Goal: Complete application form: Complete application form

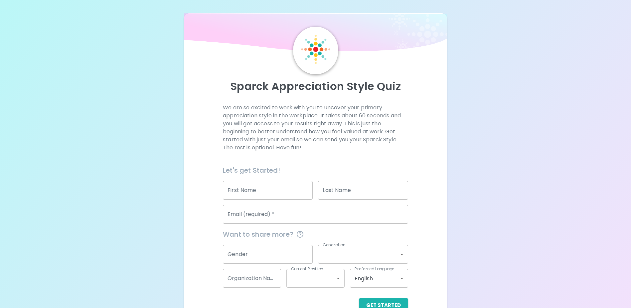
scroll to position [18, 0]
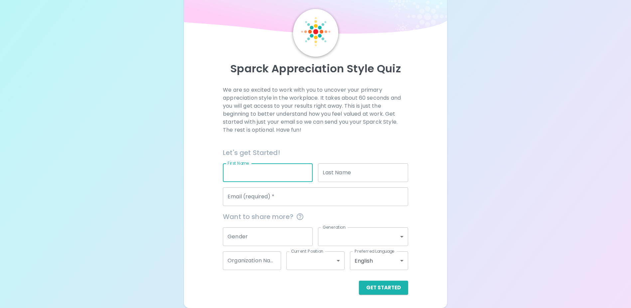
click at [265, 171] on input "First Name" at bounding box center [268, 172] width 90 height 19
type input "[PERSON_NAME]"
type input "[EMAIL_ADDRESS][DOMAIN_NAME]"
click at [380, 287] on button "Get Started" at bounding box center [383, 287] width 49 height 14
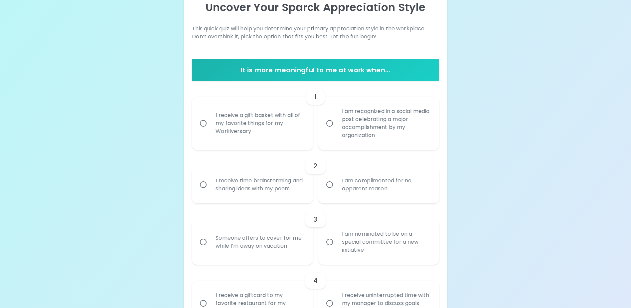
scroll to position [112, 0]
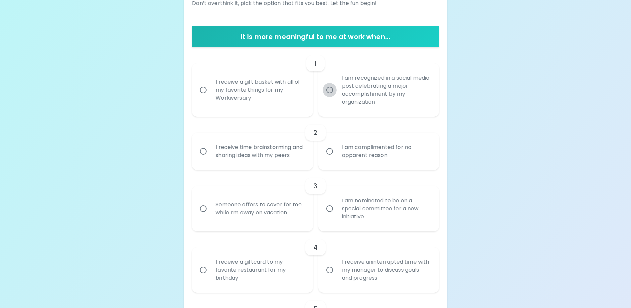
click at [332, 90] on input "I am recognized in a social media post celebrating a major accomplishment by my…" at bounding box center [330, 90] width 14 height 14
radio input "true"
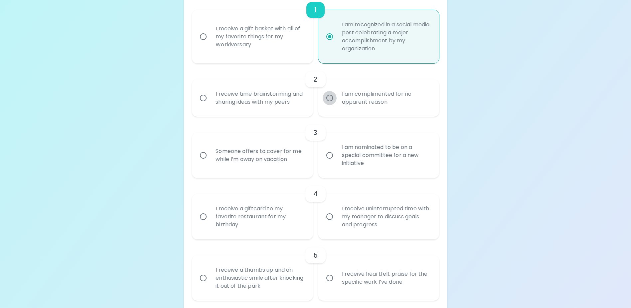
click at [331, 103] on input "I am complimented for no apparent reason" at bounding box center [330, 98] width 14 height 14
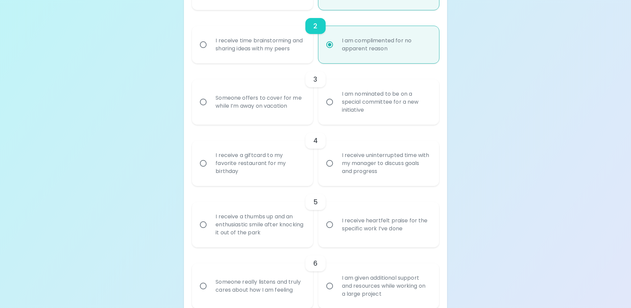
radio input "true"
click at [329, 109] on input "I am nominated to be on a special committee for a new initiative" at bounding box center [330, 102] width 14 height 14
radio input "false"
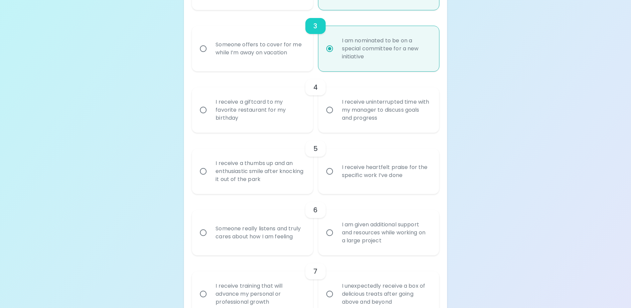
radio input "true"
click at [205, 117] on input "I receive a giftcard to my favorite restaurant for my birthday" at bounding box center [203, 110] width 14 height 14
radio input "false"
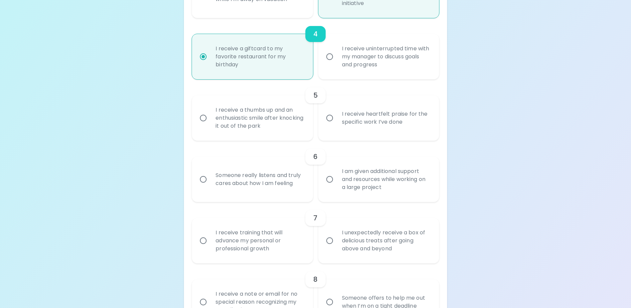
radio input "true"
click at [331, 125] on input "I receive heartfelt praise for the specific work I’ve done" at bounding box center [330, 118] width 14 height 14
radio input "false"
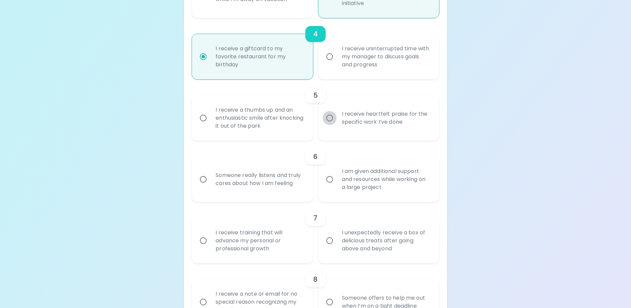
scroll to position [378, 0]
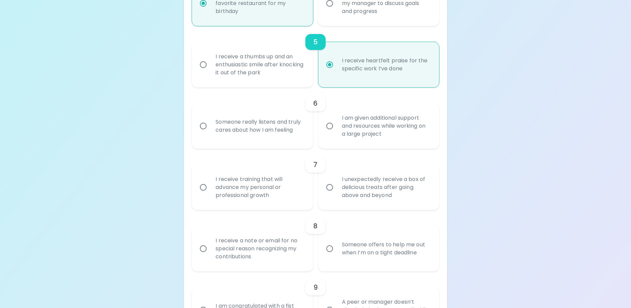
radio input "true"
click at [328, 133] on input "I am given additional support and resources while working on a large project" at bounding box center [330, 126] width 14 height 14
radio input "false"
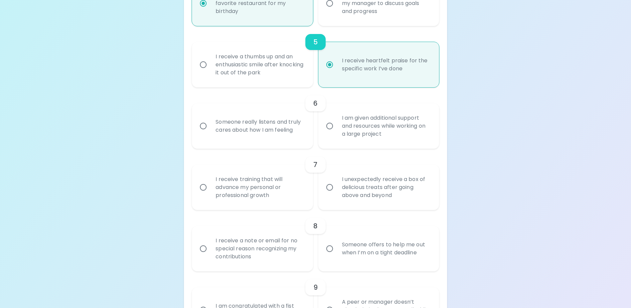
radio input "false"
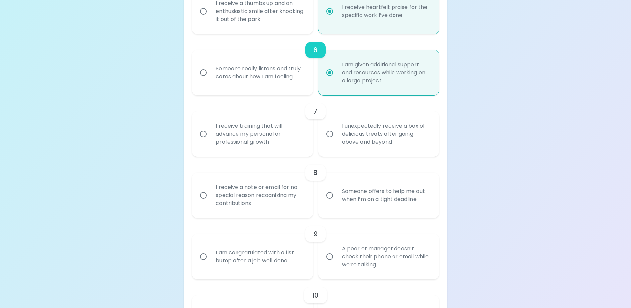
radio input "true"
click at [202, 141] on input "I receive training that will advance my personal or professional growth" at bounding box center [203, 134] width 14 height 14
radio input "false"
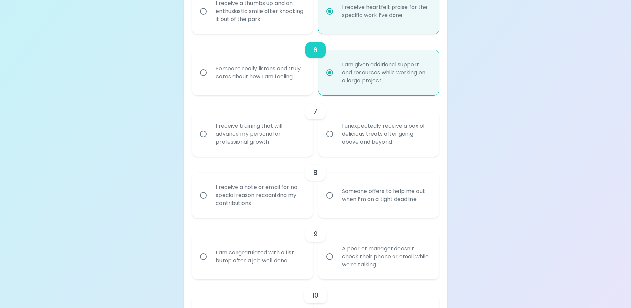
radio input "false"
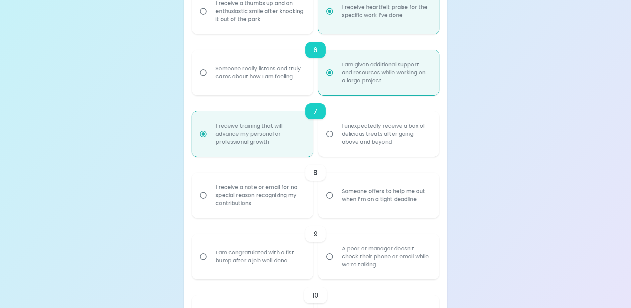
scroll to position [485, 0]
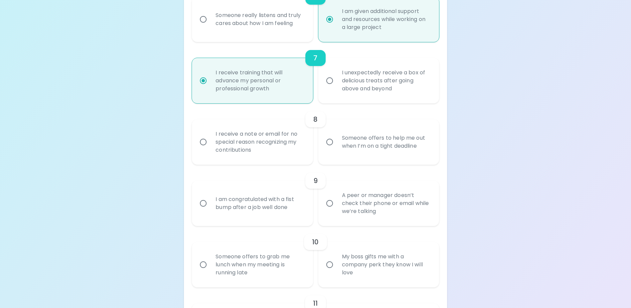
radio input "true"
click at [204, 149] on input "I receive a note or email for no special reason recognizing my contributions" at bounding box center [203, 142] width 14 height 14
radio input "false"
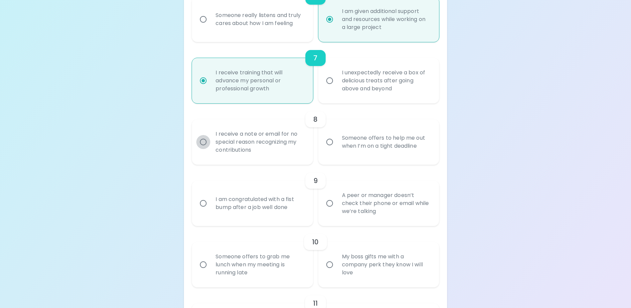
radio input "false"
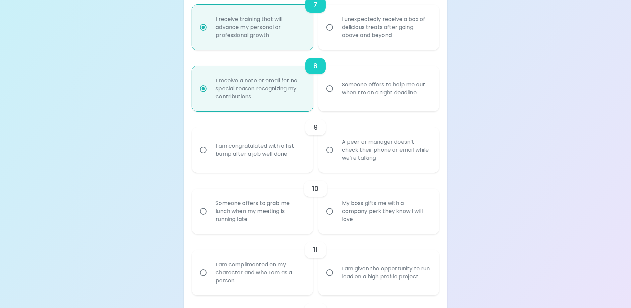
radio input "true"
click at [201, 157] on input "I am congratulated with a fist bump after a job well done" at bounding box center [203, 150] width 14 height 14
radio input "false"
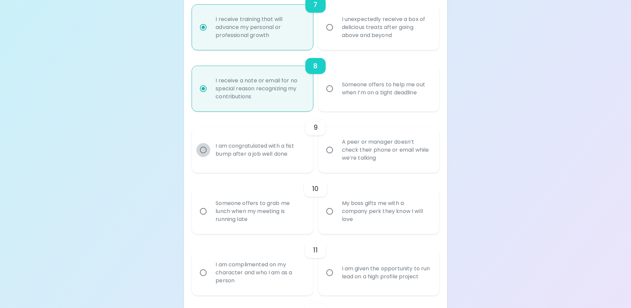
radio input "false"
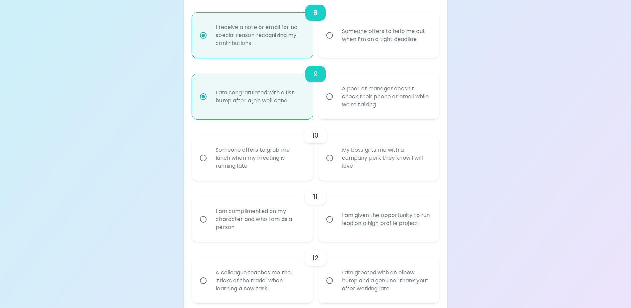
radio input "true"
click at [204, 165] on input "Someone offers to grab me lunch when my meeting is running late" at bounding box center [203, 158] width 14 height 14
radio input "false"
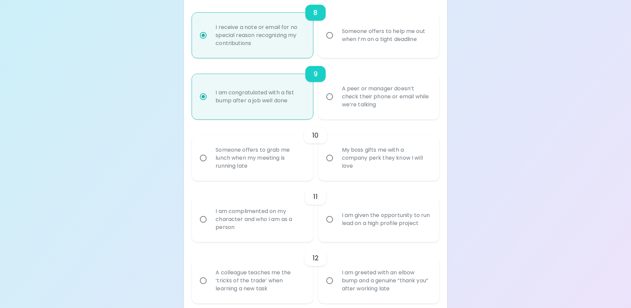
radio input "false"
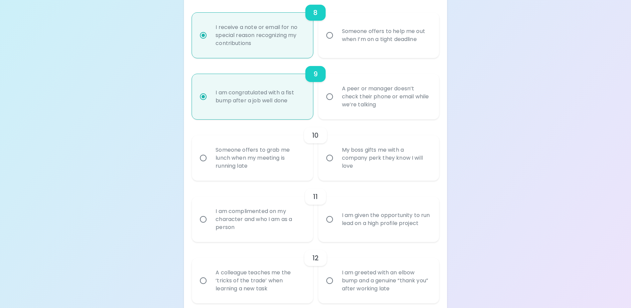
scroll to position [645, 0]
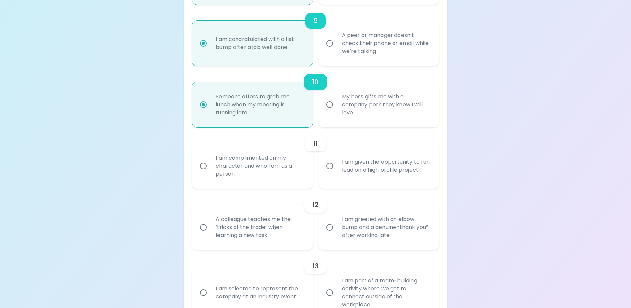
radio input "true"
click at [204, 173] on input "I am complimented on my character and who I am as a person" at bounding box center [203, 166] width 14 height 14
radio input "false"
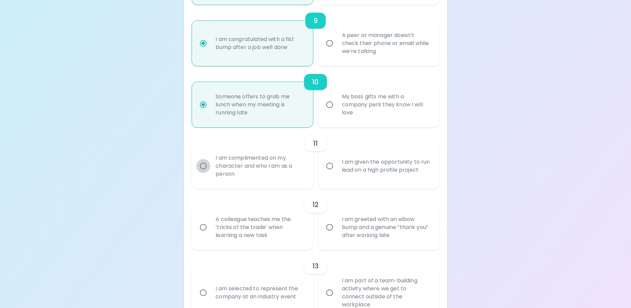
radio input "false"
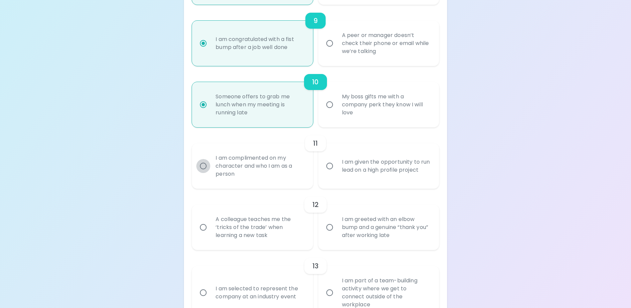
radio input "false"
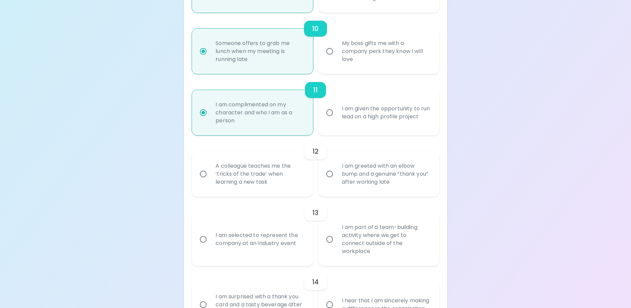
radio input "true"
click at [327, 181] on input "I am greeted with an elbow bump and a genuine “thank you” after working late" at bounding box center [330, 174] width 14 height 14
radio input "false"
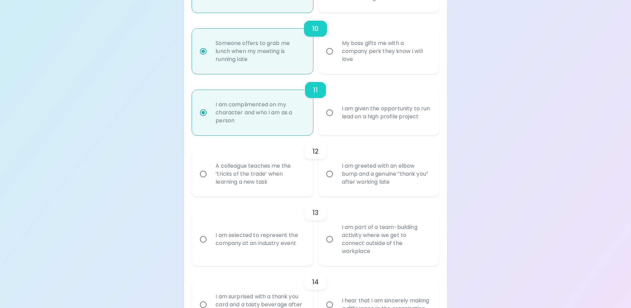
radio input "false"
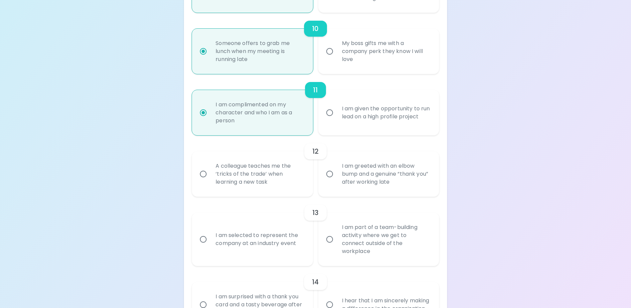
radio input "false"
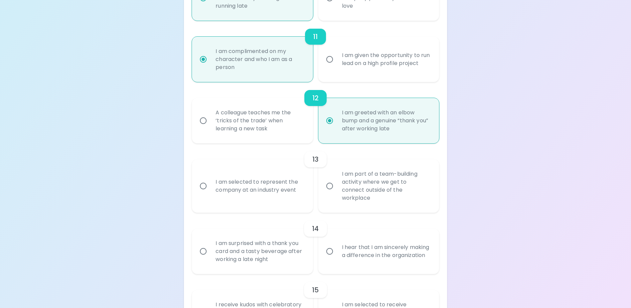
radio input "true"
click at [202, 191] on input "I am selected to represent the company at an industry event" at bounding box center [203, 186] width 14 height 14
radio input "false"
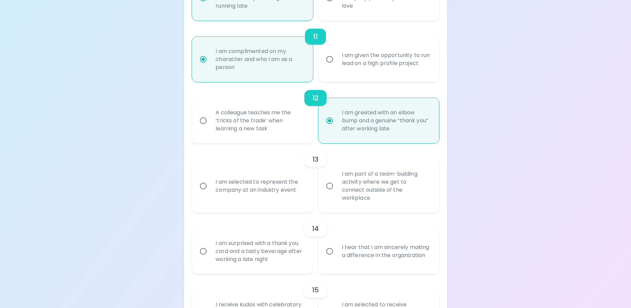
radio input "false"
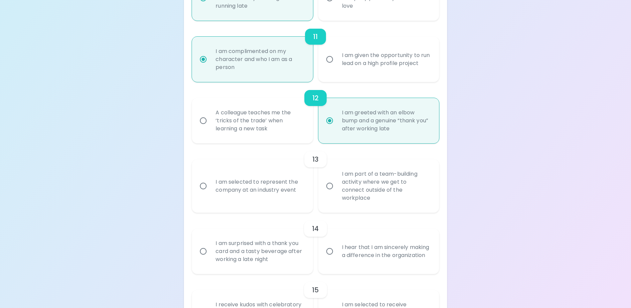
radio input "false"
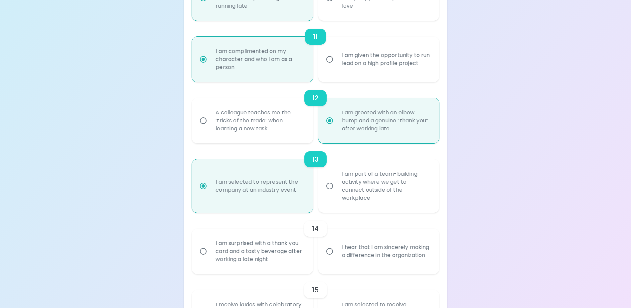
scroll to position [805, 0]
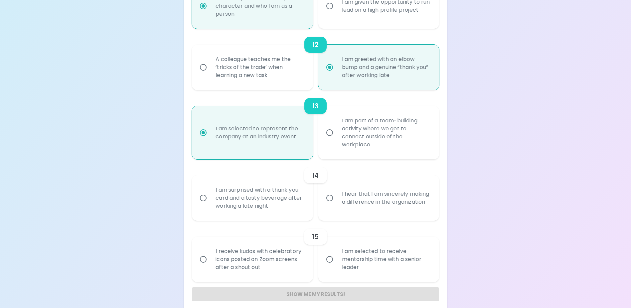
radio input "true"
click at [332, 199] on input "I hear that I am sincerely making a difference in the organization" at bounding box center [330, 198] width 14 height 14
radio input "false"
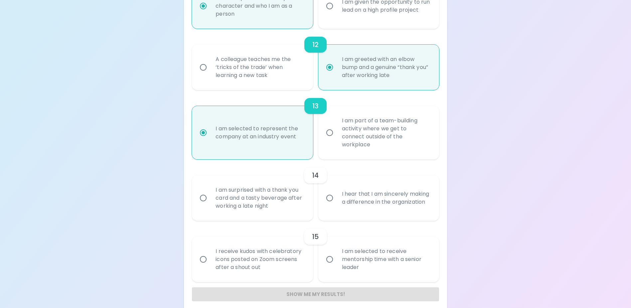
radio input "false"
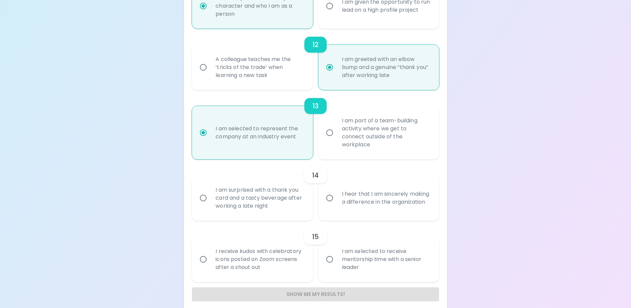
radio input "false"
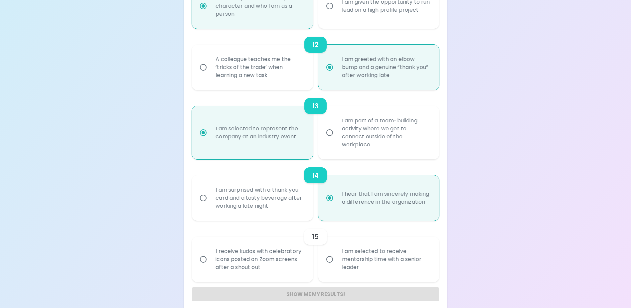
scroll to position [811, 0]
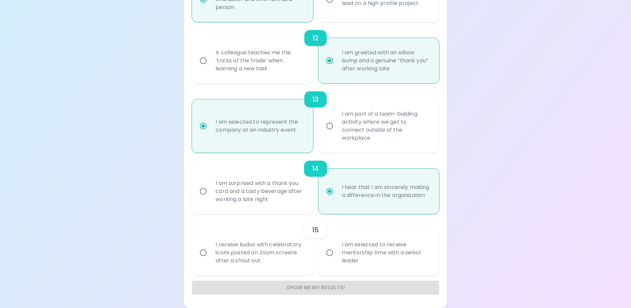
radio input "true"
click at [330, 252] on input "I am selected to receive mentorship time with a senior leader" at bounding box center [330, 252] width 14 height 14
radio input "false"
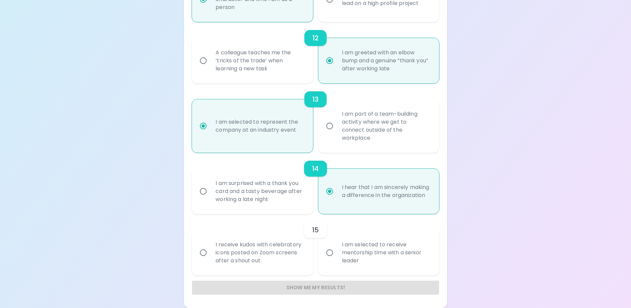
radio input "false"
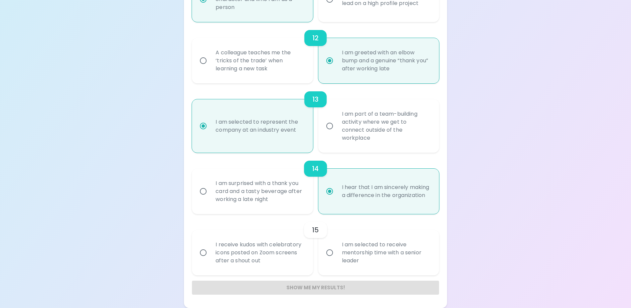
radio input "false"
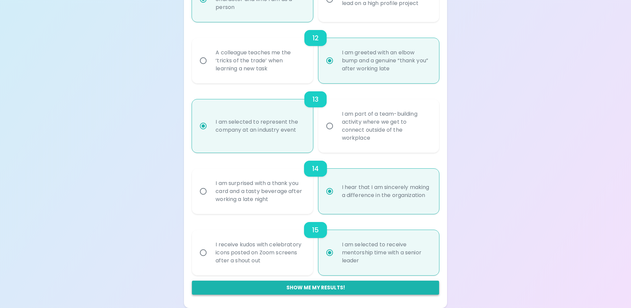
radio input "true"
click at [315, 288] on button "Show me my results!" at bounding box center [315, 287] width 247 height 14
radio input "false"
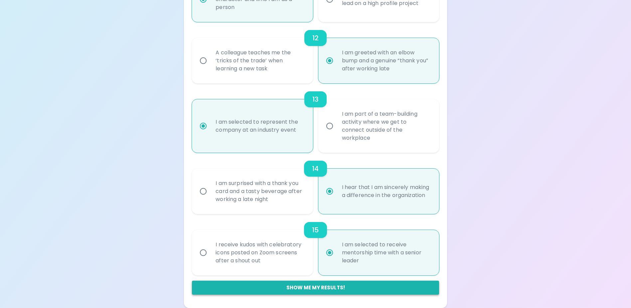
radio input "false"
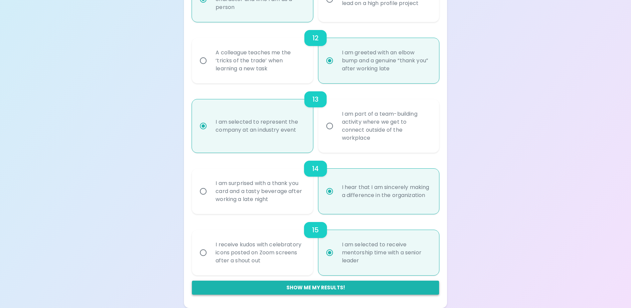
radio input "false"
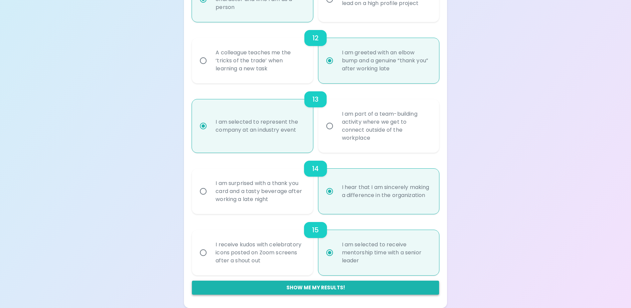
radio input "false"
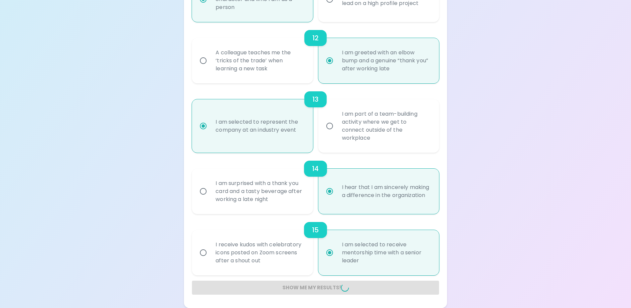
radio input "false"
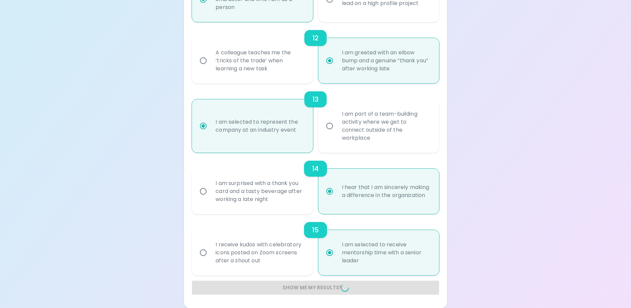
radio input "false"
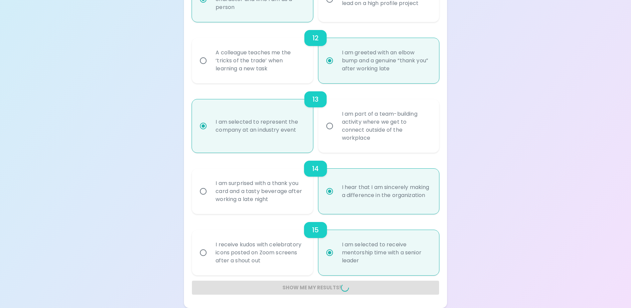
radio input "false"
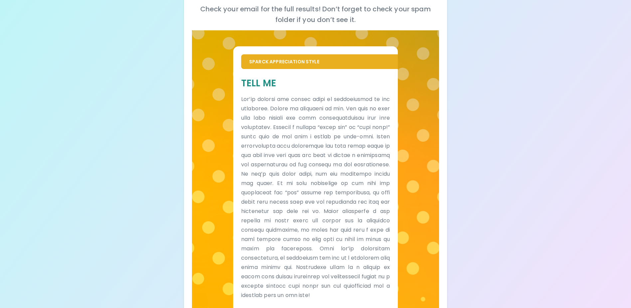
scroll to position [121, 0]
